Goal: Book appointment/travel/reservation

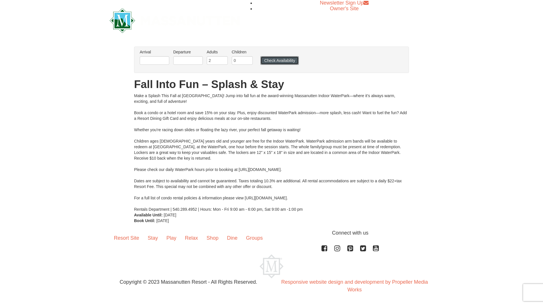
click at [269, 59] on button "Check Availability" at bounding box center [279, 60] width 38 height 9
click at [249, 60] on input "1" at bounding box center [242, 60] width 21 height 9
click at [249, 60] on input "2" at bounding box center [242, 60] width 21 height 9
click at [249, 60] on input "3" at bounding box center [242, 60] width 21 height 9
click at [249, 60] on input "4" at bounding box center [242, 60] width 21 height 9
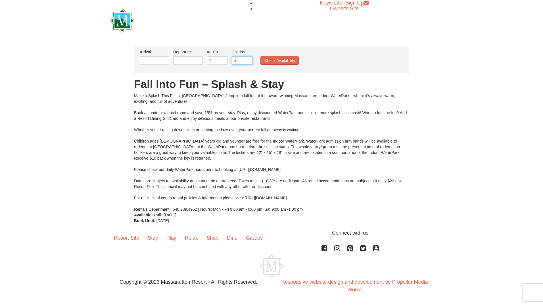
click at [249, 60] on input "5" at bounding box center [242, 60] width 21 height 9
click at [248, 64] on input "5" at bounding box center [242, 60] width 21 height 9
click at [249, 62] on input "4" at bounding box center [242, 60] width 21 height 9
type input "3"
click at [249, 62] on input "3" at bounding box center [242, 60] width 21 height 9
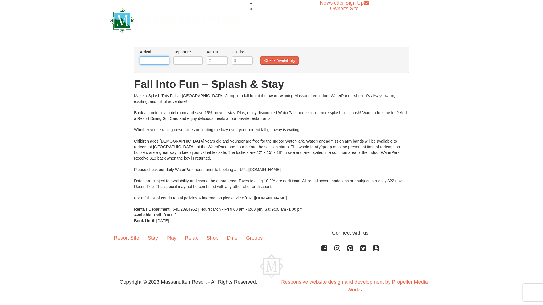
click at [151, 60] on input "text" at bounding box center [155, 60] width 30 height 9
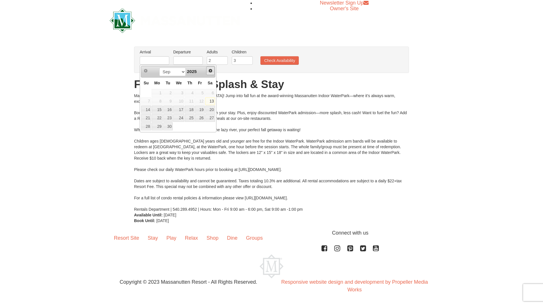
click at [211, 72] on span "Next" at bounding box center [210, 70] width 5 height 5
click at [161, 111] on link "10" at bounding box center [157, 110] width 11 height 8
type input "[DATE]"
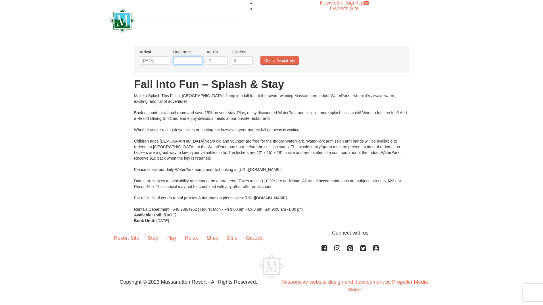
click at [185, 62] on input "text" at bounding box center [188, 60] width 30 height 9
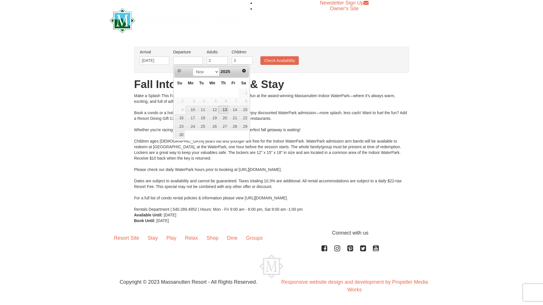
click at [225, 112] on link "13" at bounding box center [223, 110] width 10 height 8
type input "[DATE]"
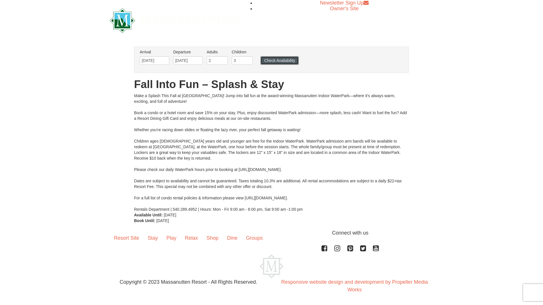
click at [272, 59] on button "Check Availability" at bounding box center [279, 60] width 38 height 9
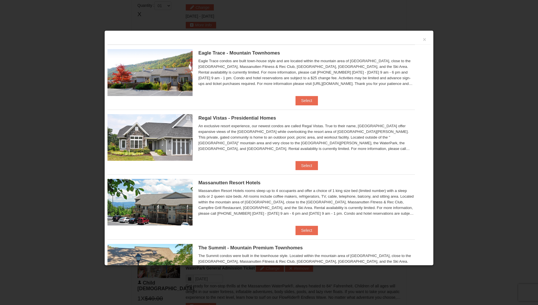
scroll to position [242, 0]
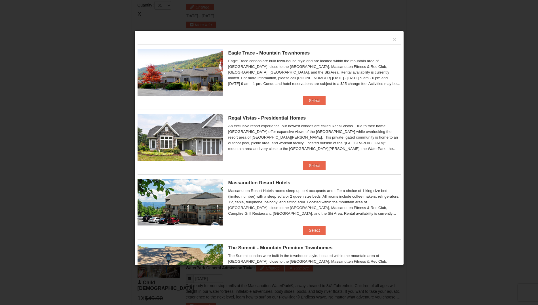
click at [310, 95] on div "Eagle Trace - Mountain Townhomes Eagle Trace One Bedroom Townhouse with Full Ki…" at bounding box center [269, 70] width 263 height 51
click at [312, 105] on button "Select" at bounding box center [314, 100] width 22 height 9
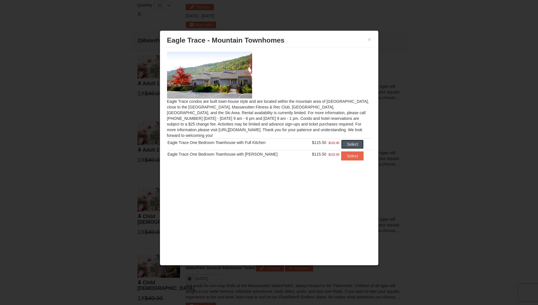
click at [351, 140] on button "Select" at bounding box center [352, 144] width 22 height 9
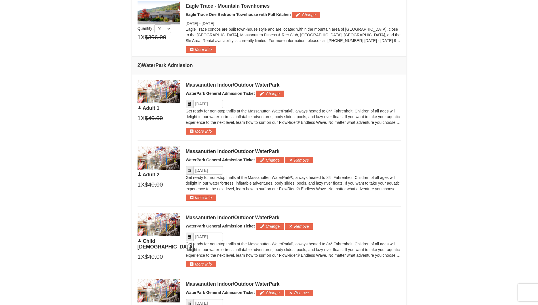
click at [188, 170] on icon at bounding box center [190, 170] width 4 height 4
click at [199, 200] on button "More Info" at bounding box center [201, 197] width 30 height 6
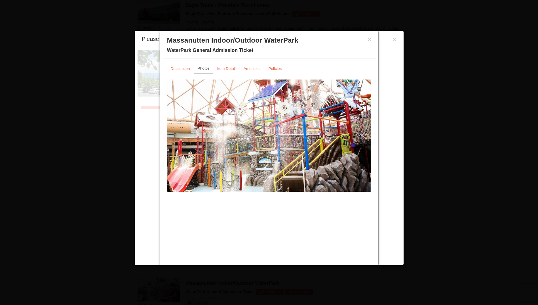
scroll to position [243, 0]
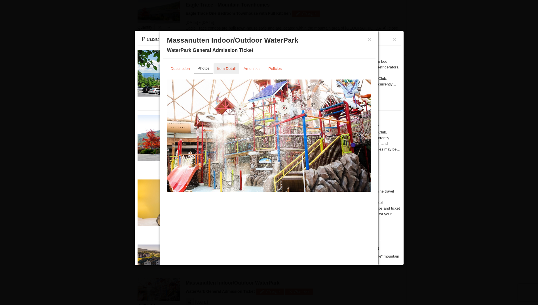
click at [233, 69] on small "Item Detail" at bounding box center [226, 68] width 18 height 4
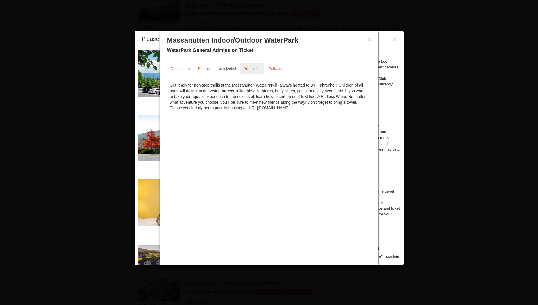
click at [245, 68] on small "Amenities" at bounding box center [252, 68] width 17 height 4
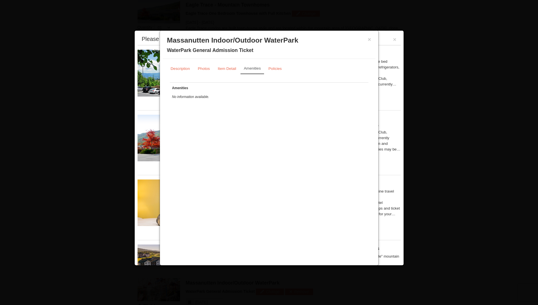
drag, startPoint x: 278, startPoint y: 69, endPoint x: 253, endPoint y: 71, distance: 25.1
click at [278, 70] on small "Policies" at bounding box center [275, 68] width 13 height 4
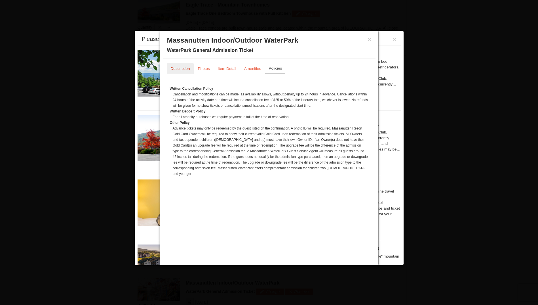
click at [180, 70] on small "Description" at bounding box center [180, 68] width 19 height 4
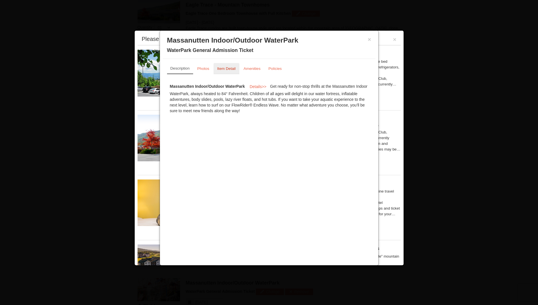
click at [216, 68] on link "Item Detail" at bounding box center [227, 68] width 26 height 11
click at [235, 70] on small "Item Detail" at bounding box center [227, 68] width 18 height 4
click at [253, 67] on link "Amenities" at bounding box center [252, 68] width 24 height 11
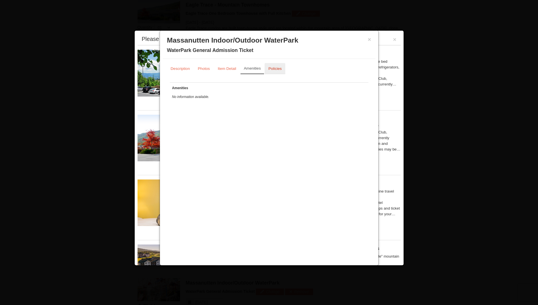
click at [271, 69] on small "Policies" at bounding box center [275, 68] width 13 height 4
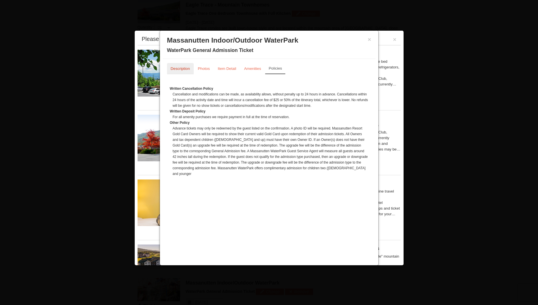
click at [180, 70] on small "Description" at bounding box center [180, 68] width 19 height 4
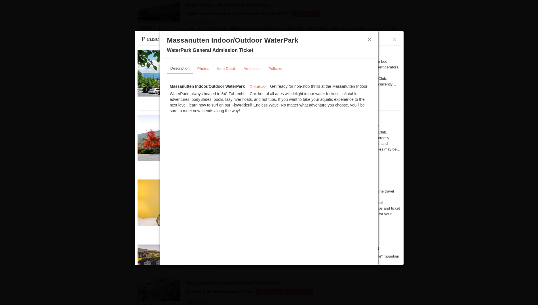
click at [368, 42] on button "×" at bounding box center [369, 40] width 3 height 6
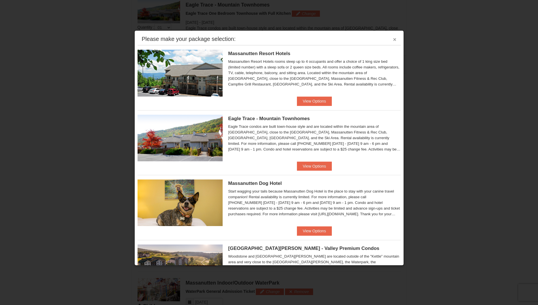
click at [393, 39] on button "×" at bounding box center [394, 40] width 3 height 6
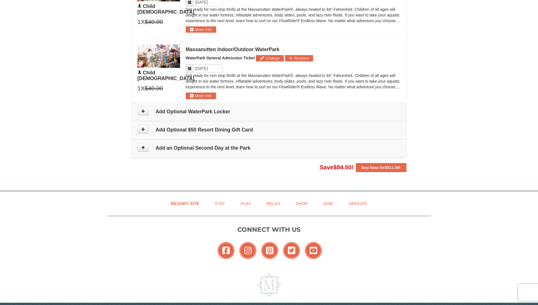
scroll to position [565, 0]
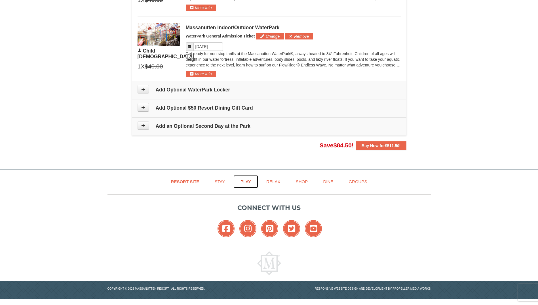
click at [244, 179] on link "Play" at bounding box center [246, 181] width 25 height 13
